Goal: Task Accomplishment & Management: Complete application form

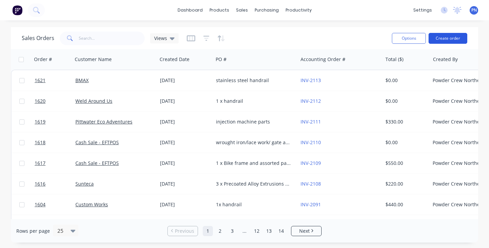
click at [448, 38] on button "Create order" at bounding box center [448, 38] width 39 height 11
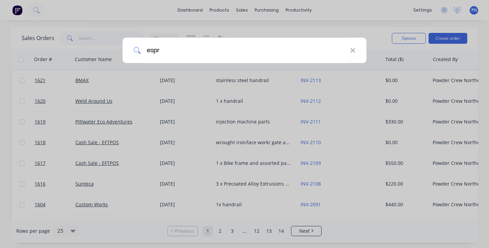
type input "espre"
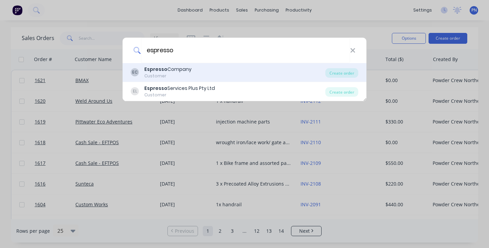
drag, startPoint x: 376, startPoint y: 55, endPoint x: 179, endPoint y: 71, distance: 197.8
click at [179, 71] on div "Espresso Company" at bounding box center [167, 69] width 47 height 7
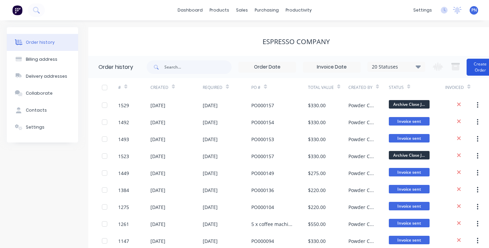
click at [482, 66] on button "Create Order" at bounding box center [480, 67] width 27 height 17
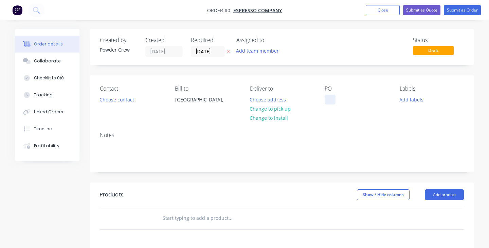
click at [335, 102] on div at bounding box center [330, 100] width 11 height 10
paste div
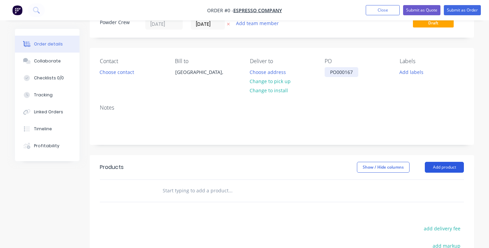
scroll to position [35, 0]
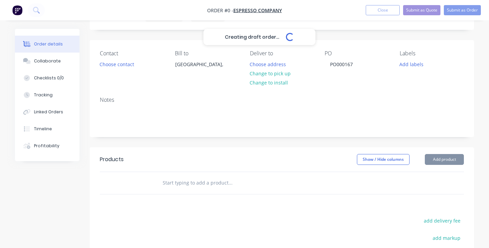
click at [436, 159] on div "Creating draft order... Loading... Order details Collaborate Checklists 0/0 Tra…" at bounding box center [244, 181] width 473 height 375
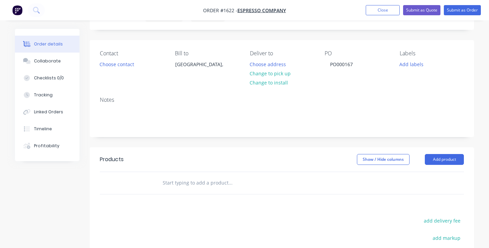
click at [436, 159] on button "Add product" at bounding box center [444, 159] width 39 height 11
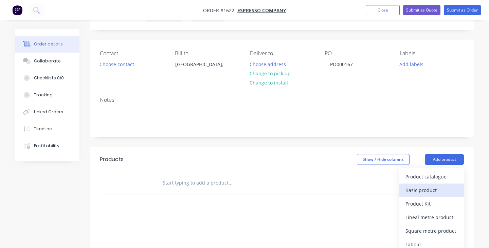
click at [434, 189] on div "Basic product" at bounding box center [432, 191] width 52 height 10
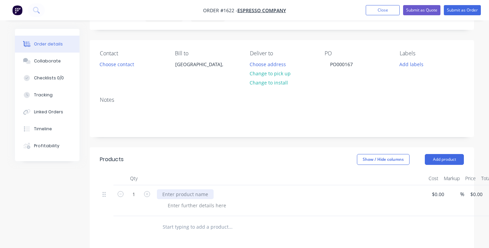
click at [203, 193] on div at bounding box center [185, 195] width 57 height 10
paste div
click at [309, 200] on div "Powder Coat x 12 Panels Black (RAL9005) [PERSON_NAME] [PERSON_NAME]" at bounding box center [290, 209] width 266 height 38
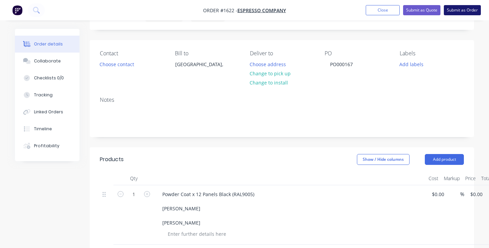
click at [452, 7] on button "Submit as Order" at bounding box center [462, 10] width 37 height 10
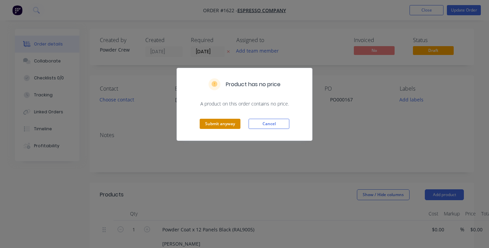
click at [223, 123] on button "Submit anyway" at bounding box center [220, 124] width 41 height 10
